Goal: Task Accomplishment & Management: Complete application form

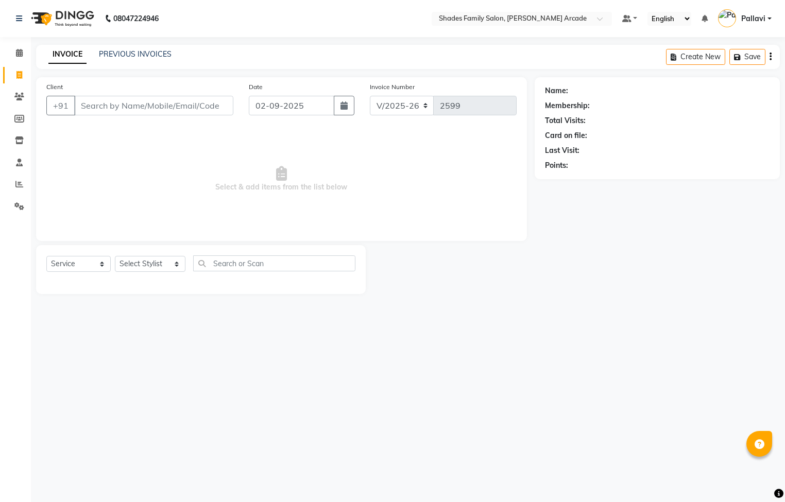
select select "5538"
select select "service"
click at [111, 108] on input "Client" at bounding box center [153, 106] width 159 height 20
type input "7259364202"
click at [198, 112] on button "Add Client" at bounding box center [206, 106] width 53 height 20
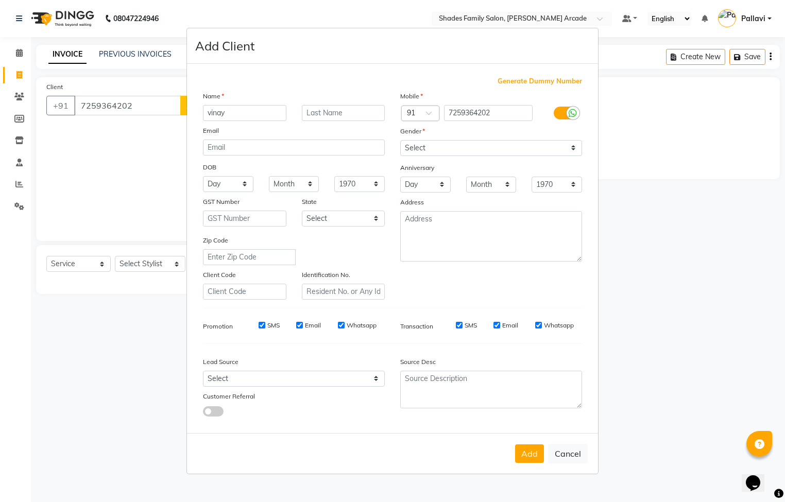
type input "vinay"
click at [434, 150] on select "Select [DEMOGRAPHIC_DATA] [DEMOGRAPHIC_DATA] Other Prefer Not To Say" at bounding box center [491, 148] width 182 height 16
select select "[DEMOGRAPHIC_DATA]"
click at [400, 141] on select "Select [DEMOGRAPHIC_DATA] [DEMOGRAPHIC_DATA] Other Prefer Not To Say" at bounding box center [491, 148] width 182 height 16
click at [522, 452] on button "Add" at bounding box center [529, 454] width 29 height 19
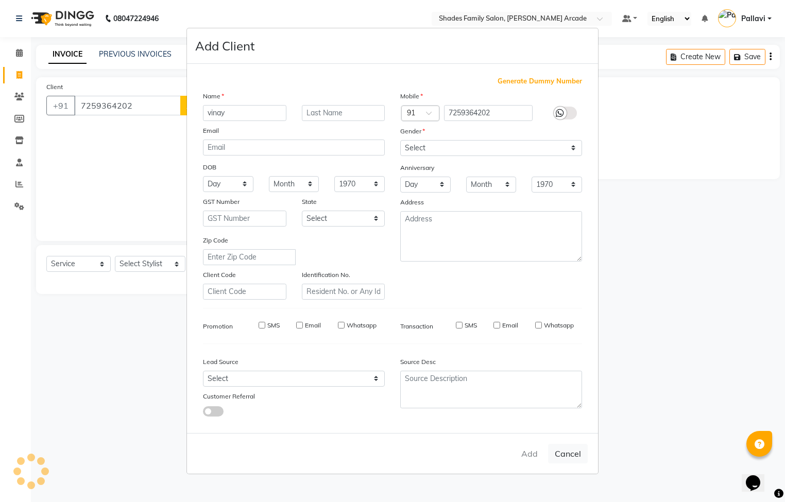
type input "72******02"
select select
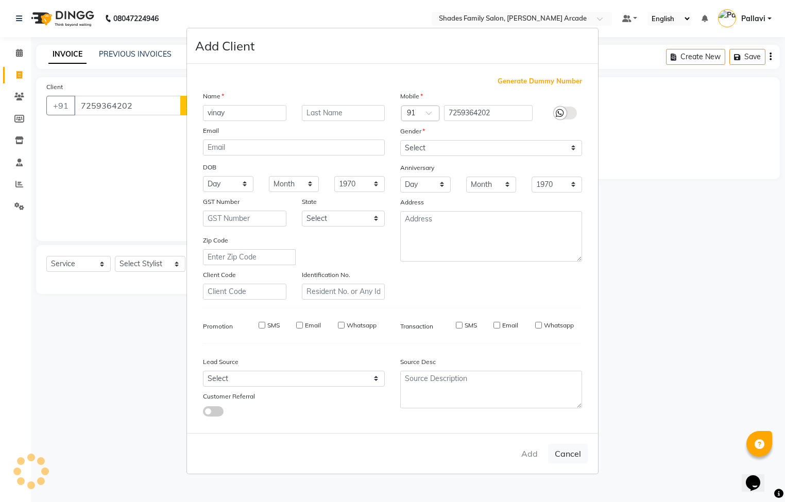
select select
checkbox input "false"
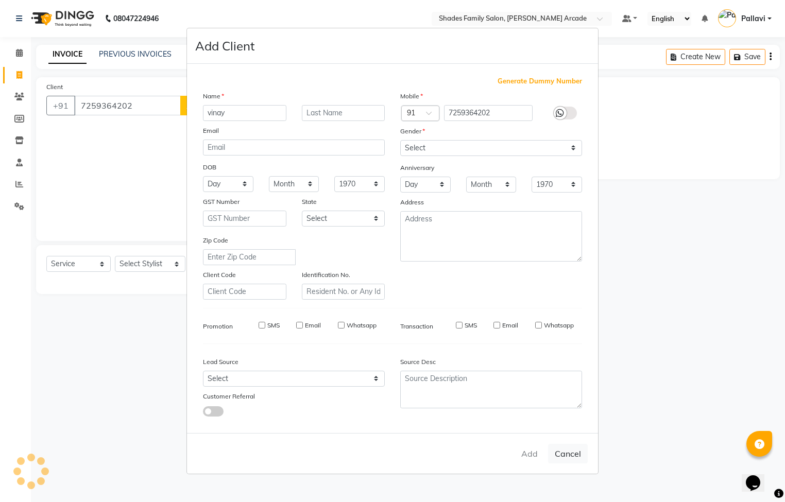
checkbox input "false"
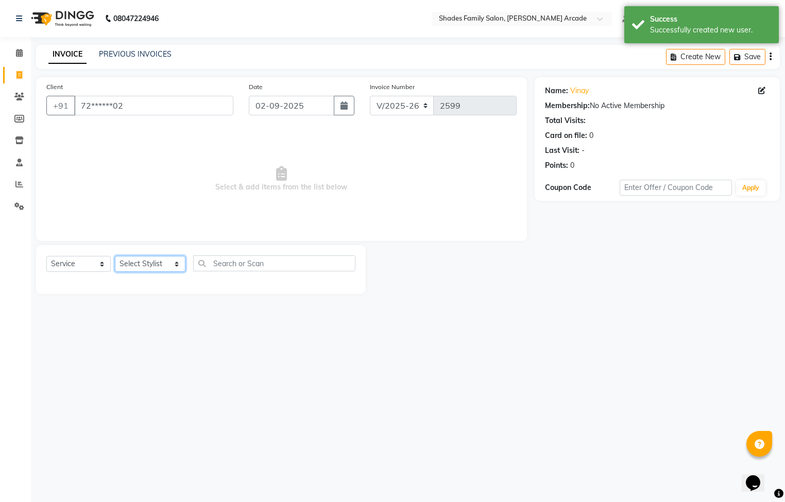
click at [140, 259] on select "Select Stylist Admin [PERSON_NAME] [PERSON_NAME] [PERSON_NAME] Danish [PERSON_N…" at bounding box center [150, 264] width 71 height 16
select select "89300"
click at [115, 257] on select "Select Stylist Admin [PERSON_NAME] [PERSON_NAME] [PERSON_NAME] Danish [PERSON_N…" at bounding box center [150, 264] width 71 height 16
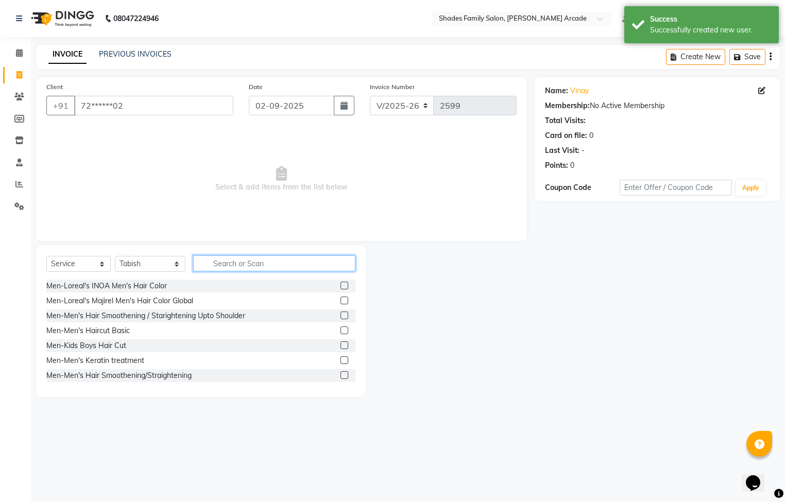
click at [225, 261] on input "text" at bounding box center [274, 264] width 162 height 16
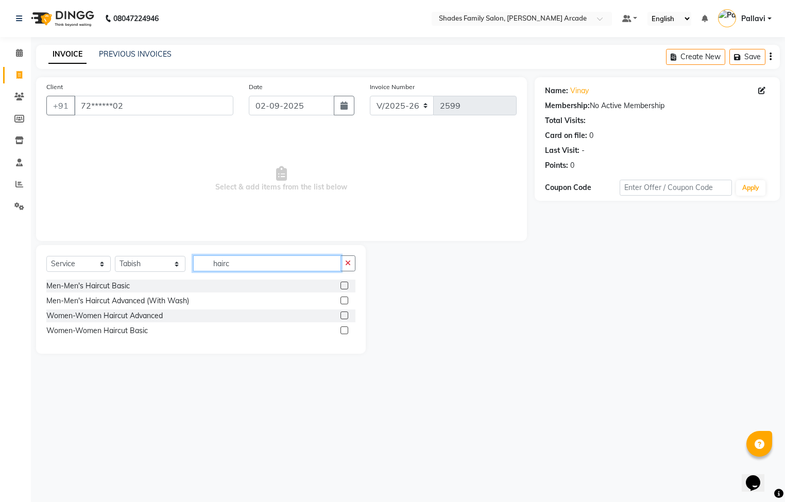
type input "hairc"
click at [342, 300] on label at bounding box center [345, 301] width 8 height 8
click at [342, 300] on input "checkbox" at bounding box center [344, 301] width 7 height 7
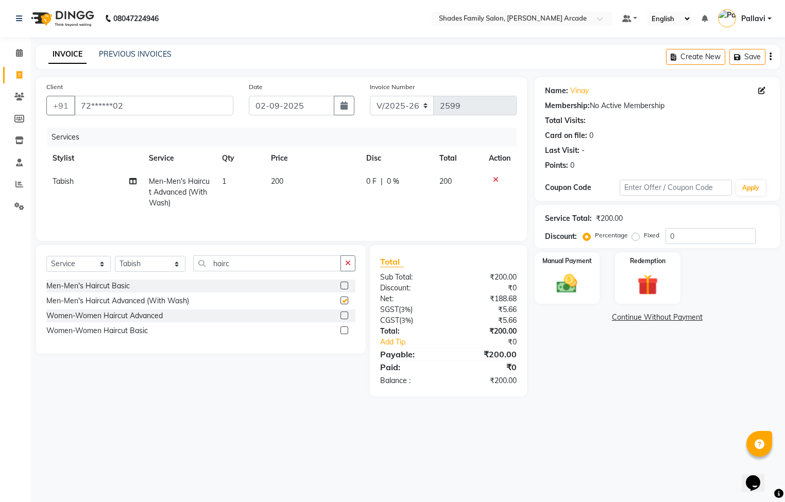
checkbox input "false"
click at [279, 176] on td "200" at bounding box center [313, 192] width 96 height 45
select select "89300"
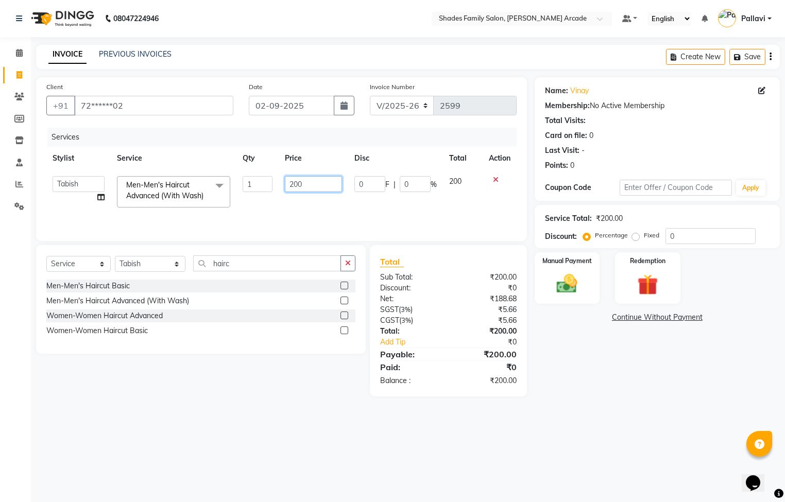
click at [325, 190] on input "200" at bounding box center [313, 184] width 57 height 16
type input "250"
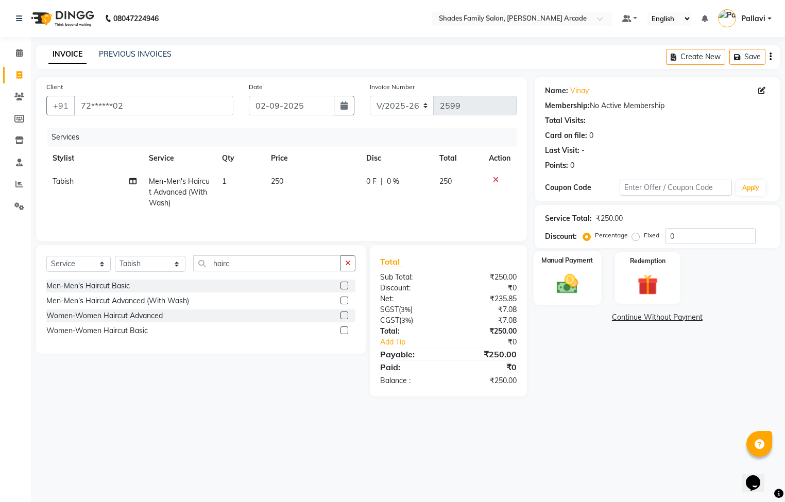
click at [574, 297] on div "Manual Payment" at bounding box center [567, 278] width 68 height 54
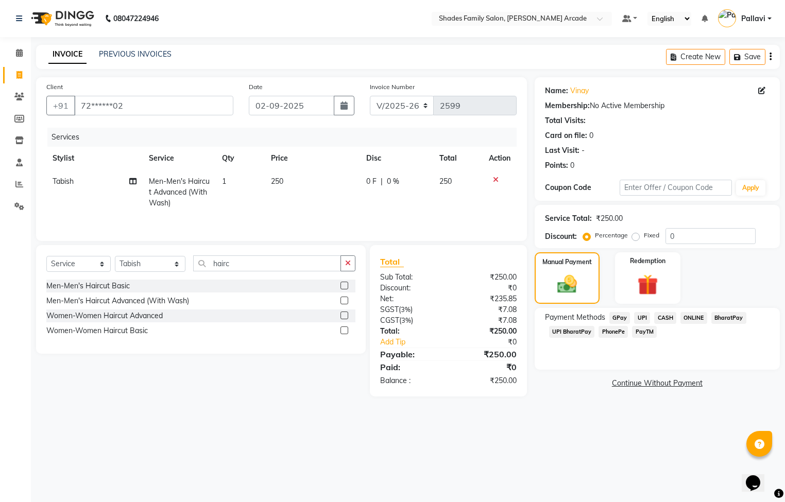
click at [707, 314] on div "BharatPay" at bounding box center [726, 319] width 39 height 14
click at [696, 320] on span "ONLINE" at bounding box center [694, 318] width 27 height 12
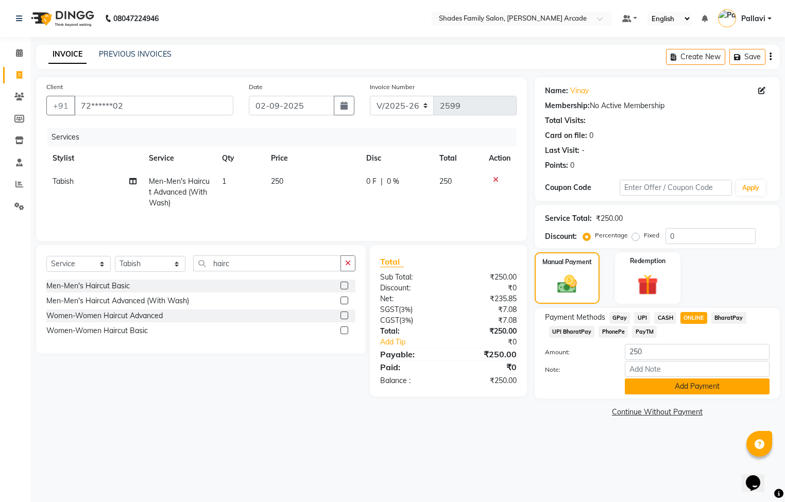
click at [681, 385] on button "Add Payment" at bounding box center [697, 387] width 145 height 16
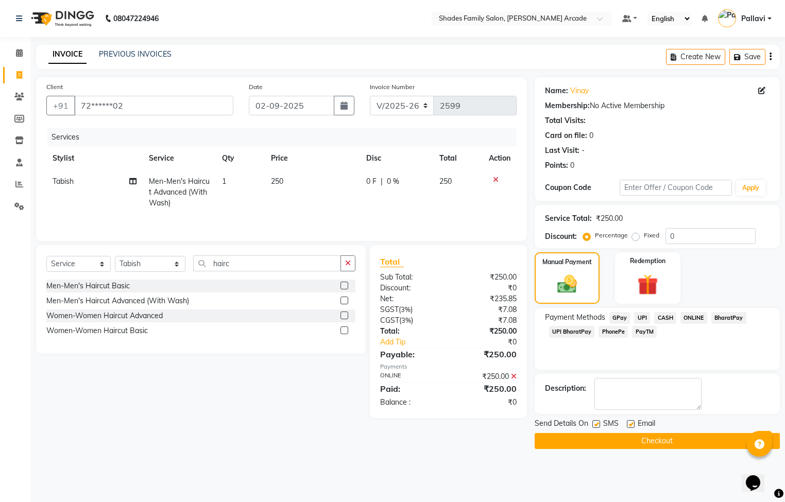
click at [633, 444] on button "Checkout" at bounding box center [657, 441] width 245 height 16
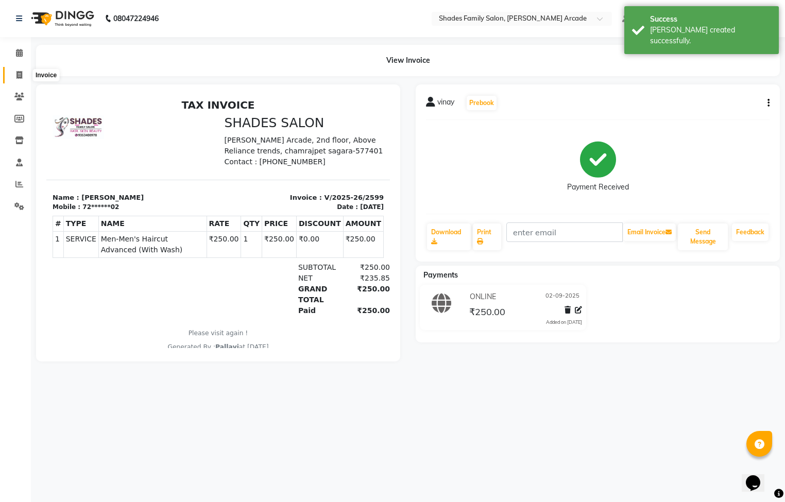
click at [21, 72] on icon at bounding box center [19, 75] width 6 height 8
select select "service"
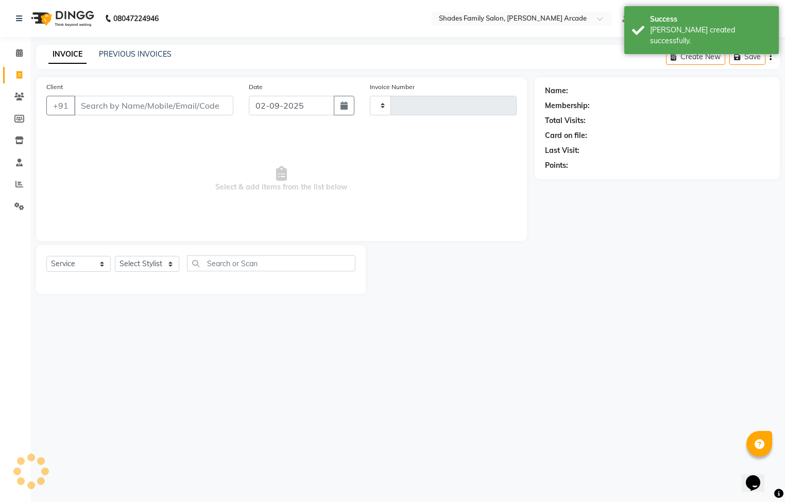
type input "2600"
select select "5538"
